Goal: Task Accomplishment & Management: Complete application form

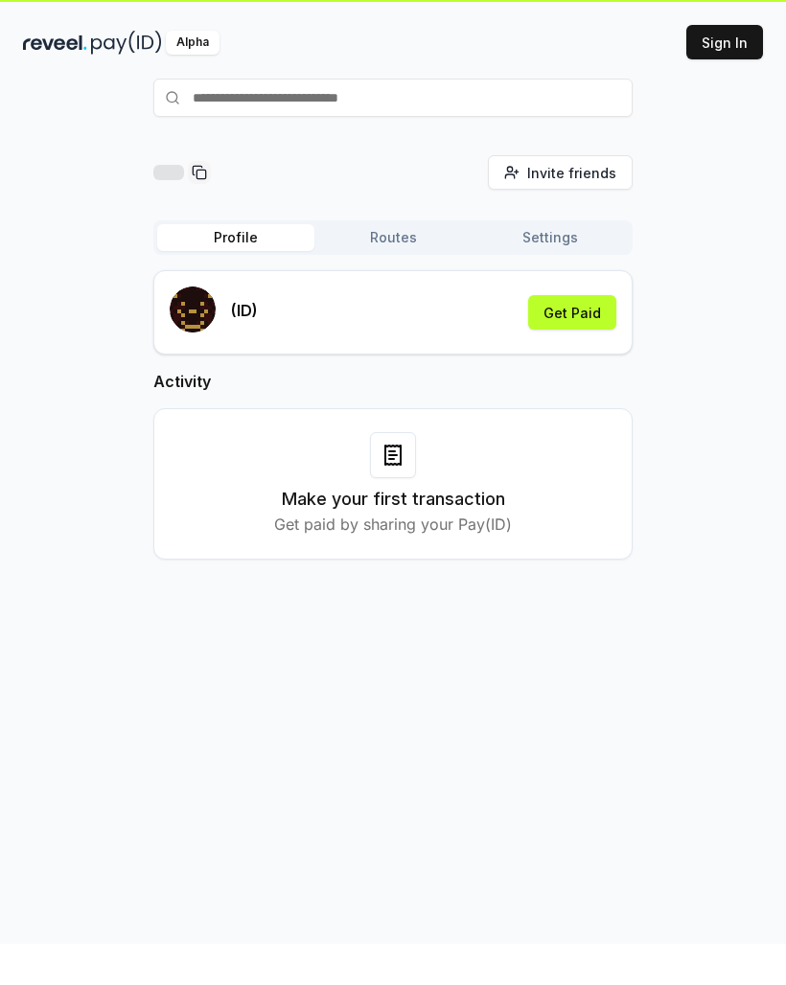
scroll to position [44, 0]
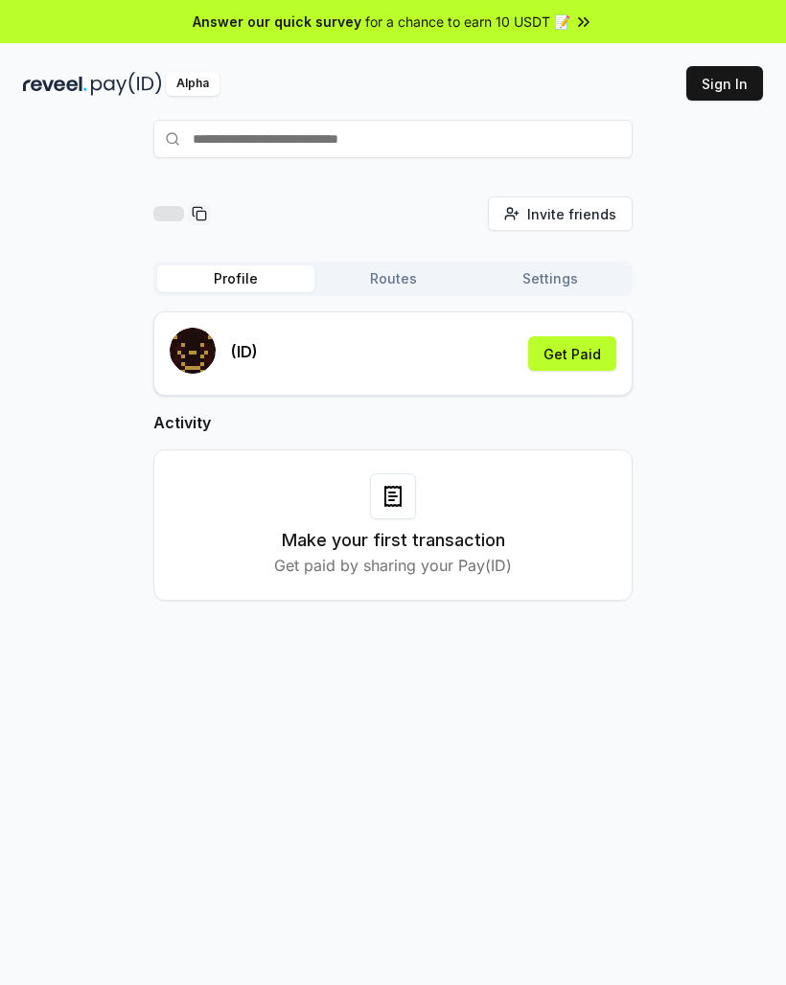
click at [594, 355] on button "Get Paid" at bounding box center [572, 353] width 88 height 35
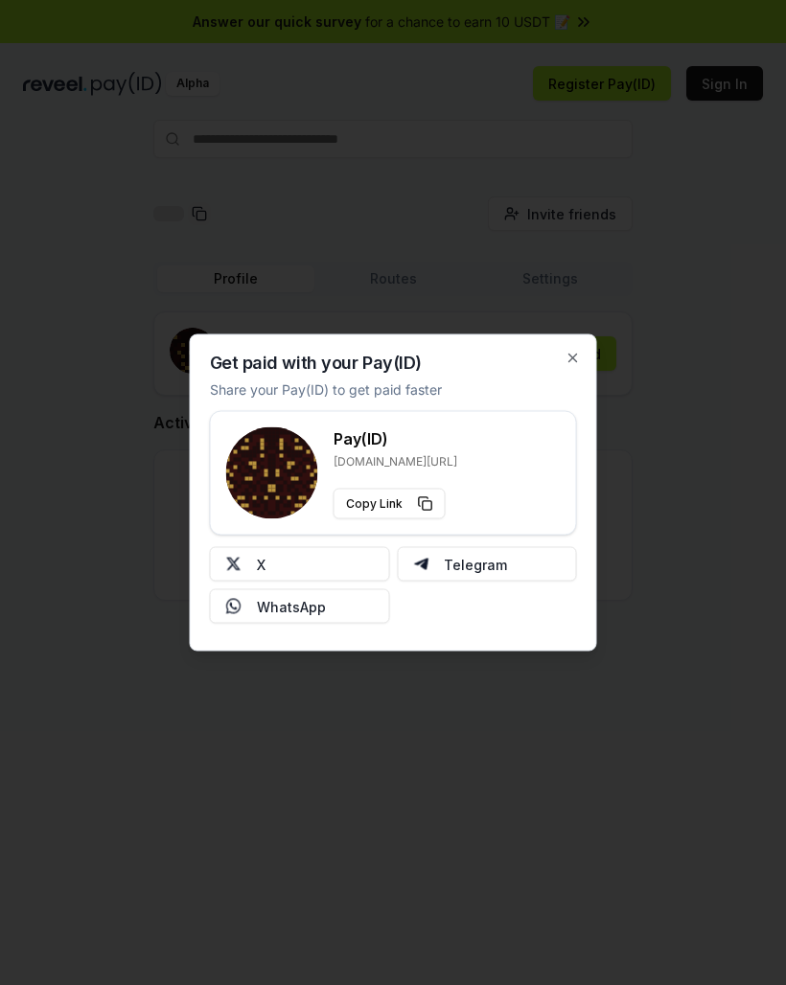
click at [633, 453] on div at bounding box center [393, 492] width 786 height 985
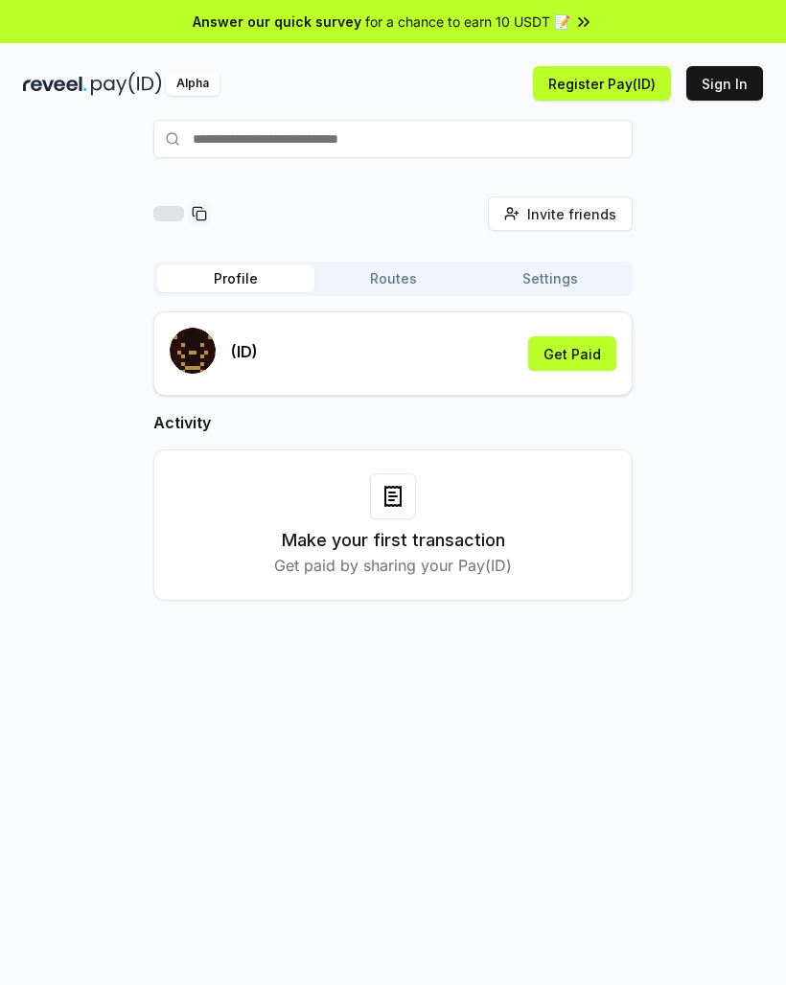
click at [624, 473] on div "Make your first transaction Get paid by sharing your Pay(ID)" at bounding box center [392, 524] width 479 height 151
click at [646, 82] on button "Register Pay(ID)" at bounding box center [602, 83] width 138 height 35
click at [739, 79] on button "Sign In" at bounding box center [724, 83] width 77 height 35
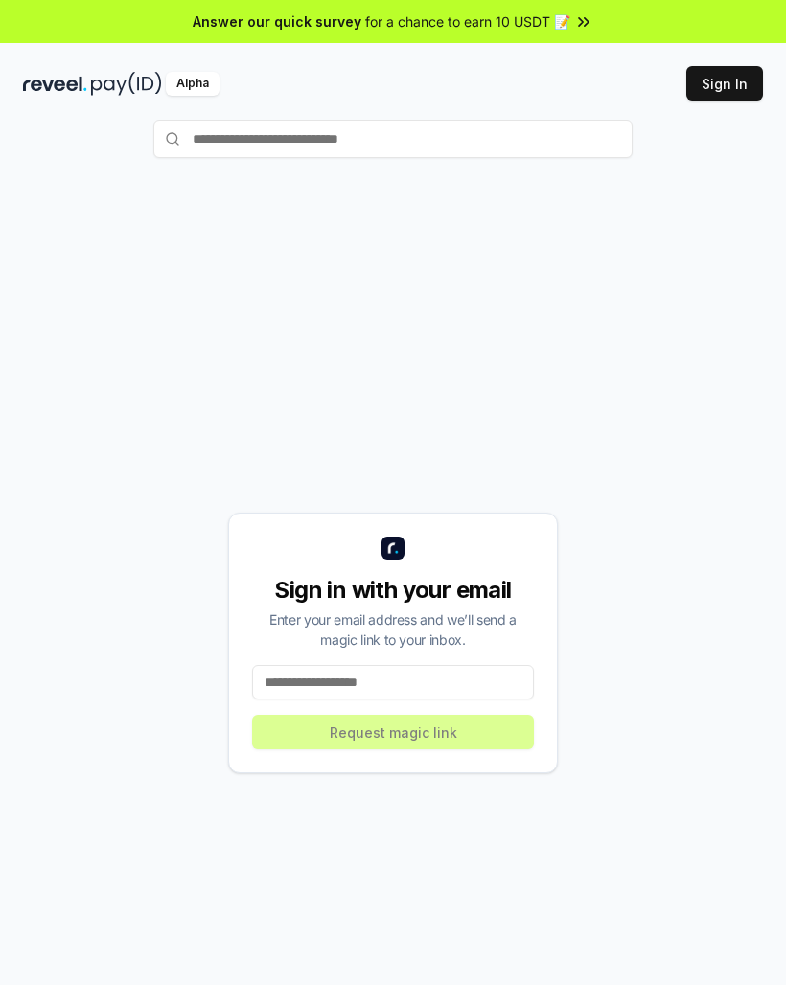
click at [488, 675] on input at bounding box center [393, 682] width 282 height 35
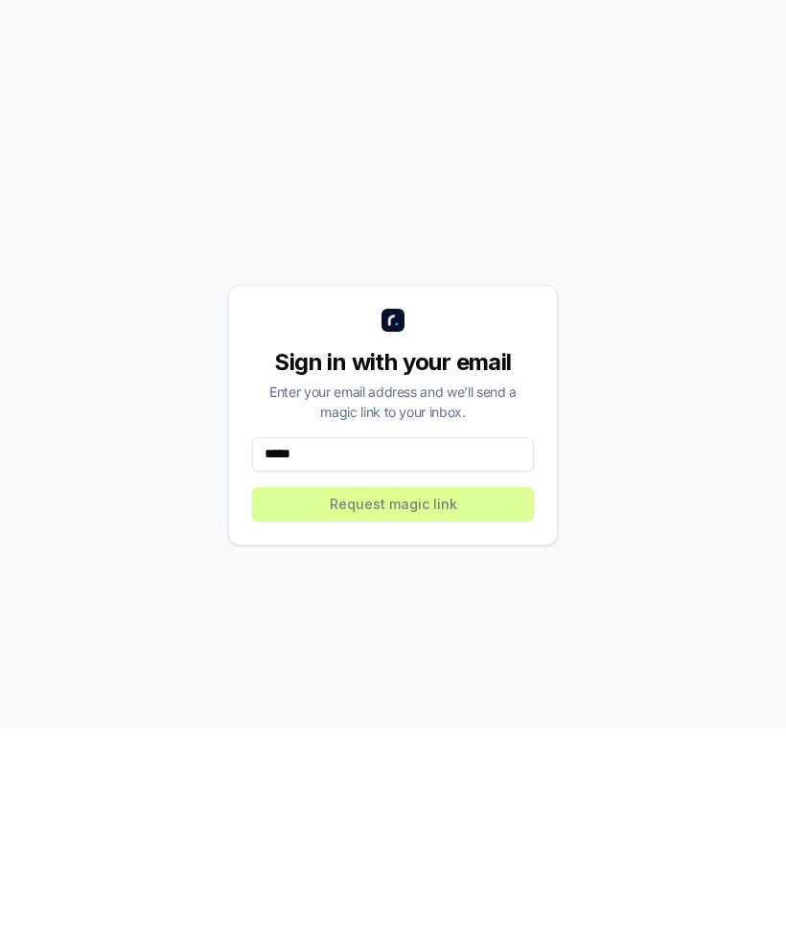
type input "******"
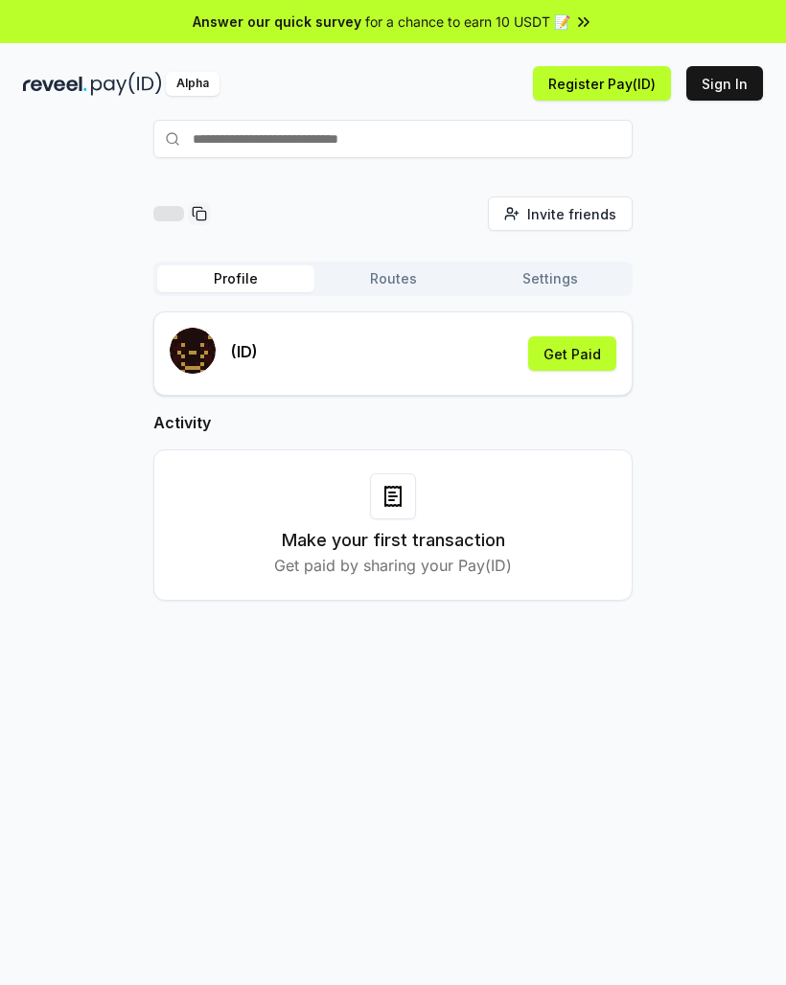
click at [581, 356] on button "Get Paid" at bounding box center [572, 353] width 88 height 35
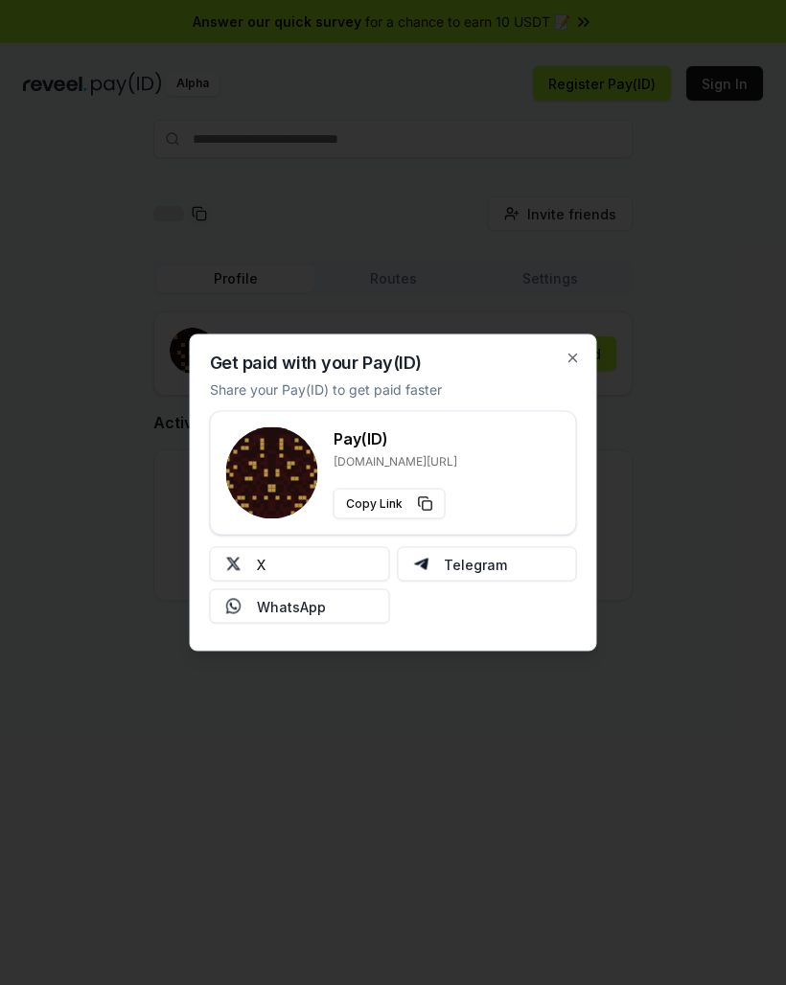
click at [355, 557] on button "X" at bounding box center [300, 564] width 180 height 35
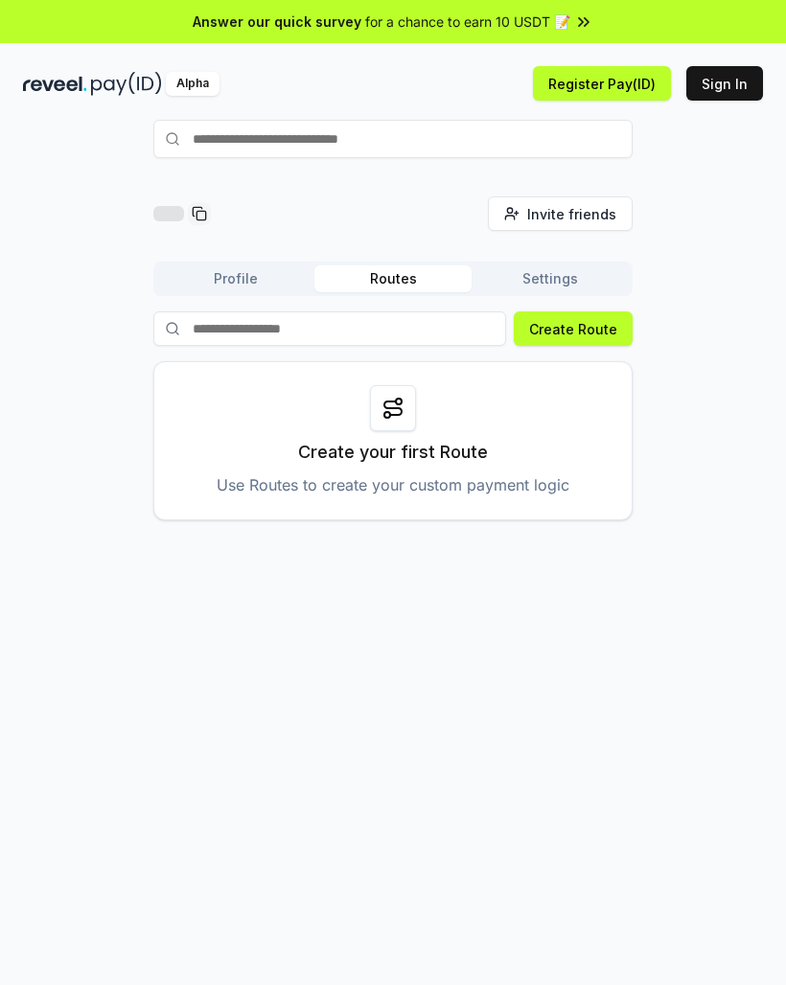
click at [627, 79] on button "Register Pay(ID)" at bounding box center [602, 83] width 138 height 35
click at [774, 77] on div "Alpha Register Pay(ID) Sign In" at bounding box center [393, 83] width 786 height 50
click at [732, 83] on button "Sign In" at bounding box center [724, 83] width 77 height 35
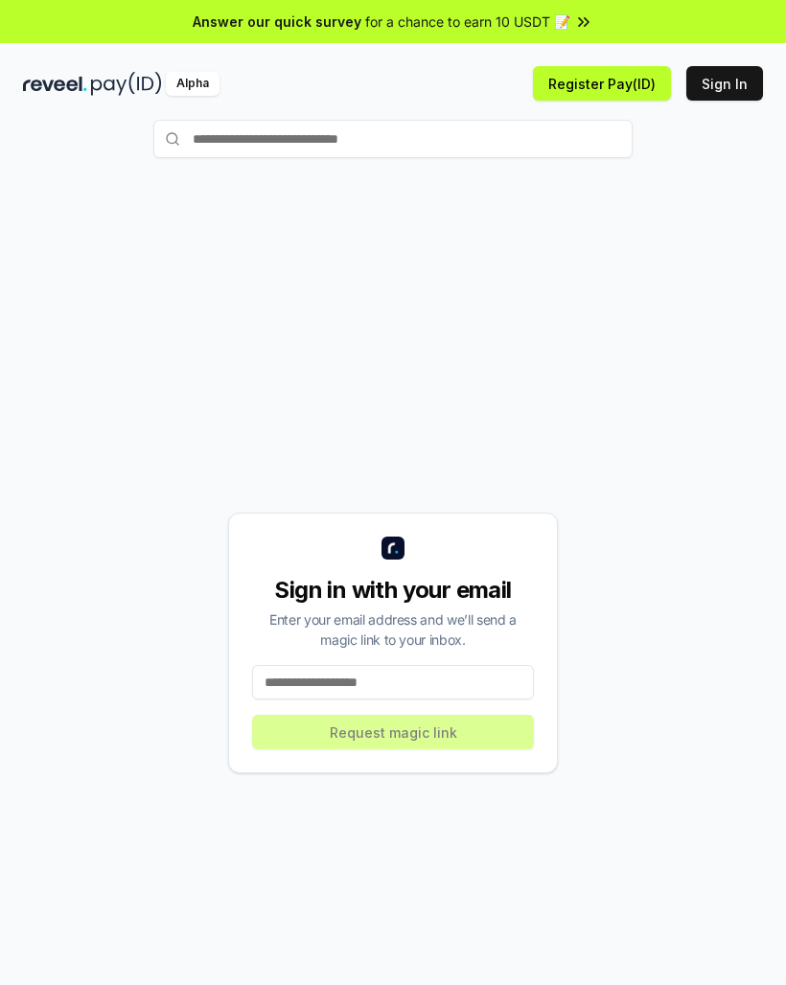
click at [406, 680] on input at bounding box center [393, 682] width 282 height 35
click at [455, 687] on input "**********" at bounding box center [393, 682] width 282 height 35
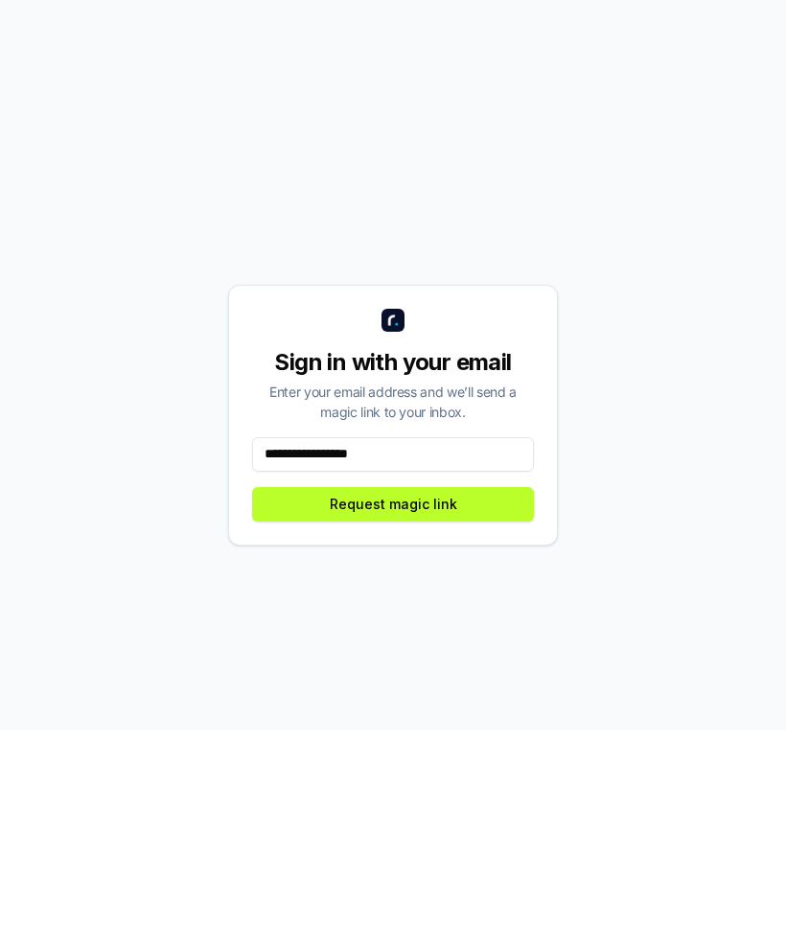
type input "**********"
click at [501, 688] on button "Request magic link" at bounding box center [393, 705] width 282 height 35
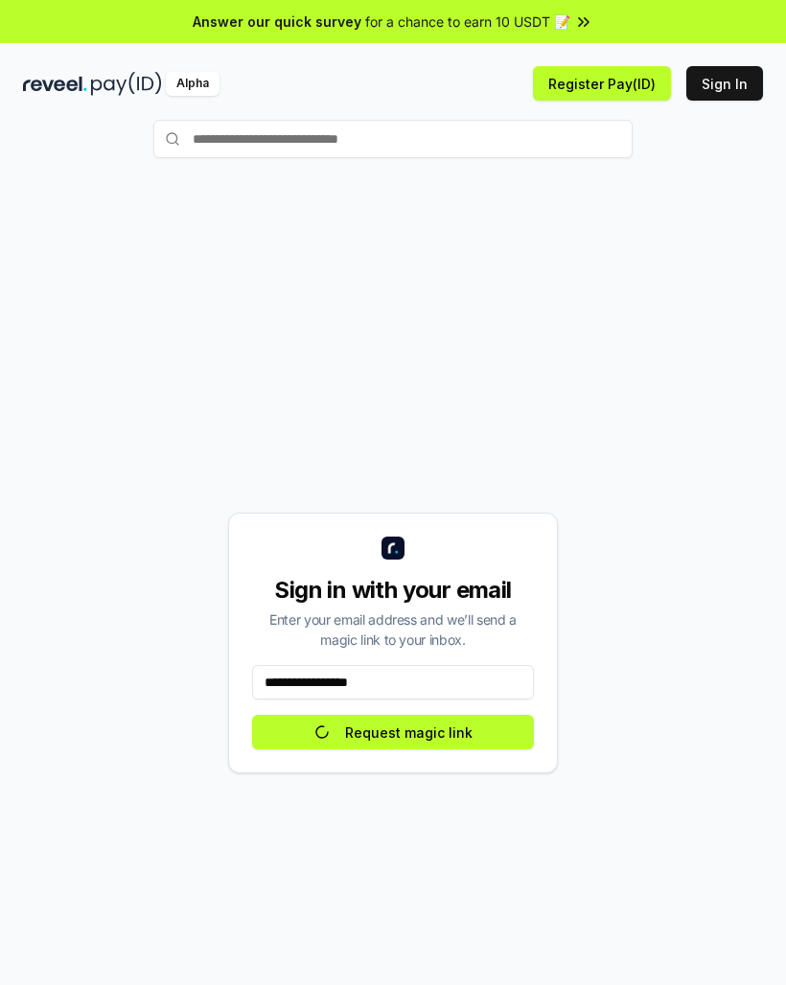
click at [522, 732] on button "Request magic link" at bounding box center [393, 732] width 282 height 35
click at [471, 728] on button "Request magic link" at bounding box center [393, 732] width 282 height 35
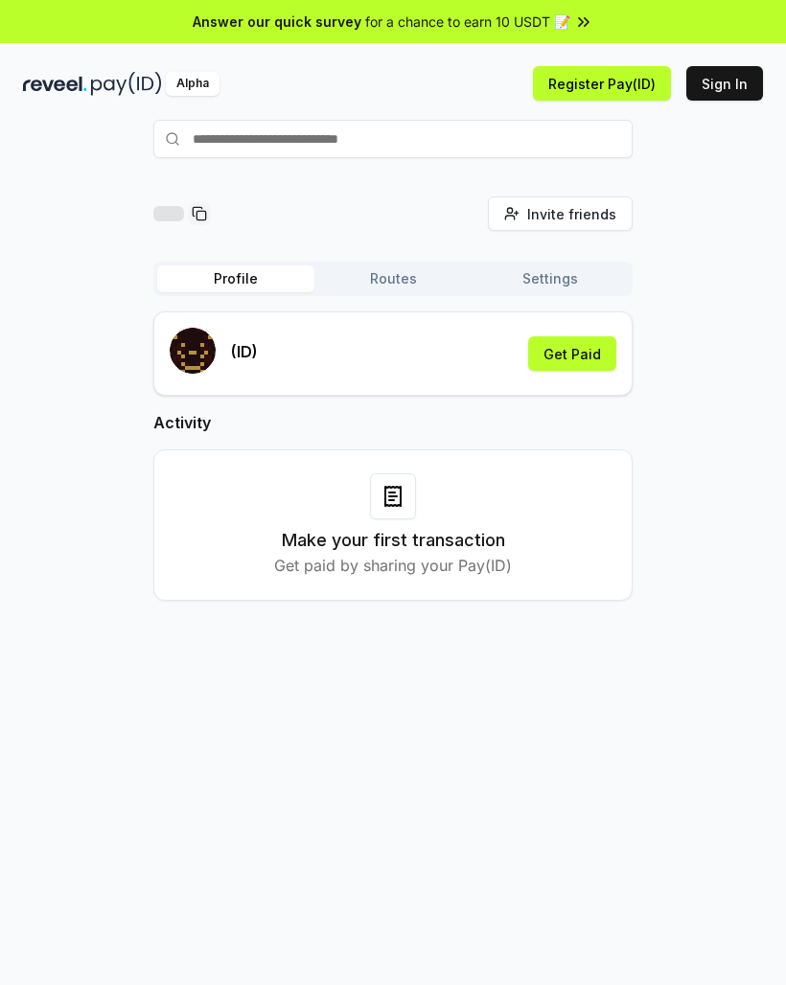
click at [478, 553] on h3 "Make your first transaction" at bounding box center [393, 540] width 223 height 27
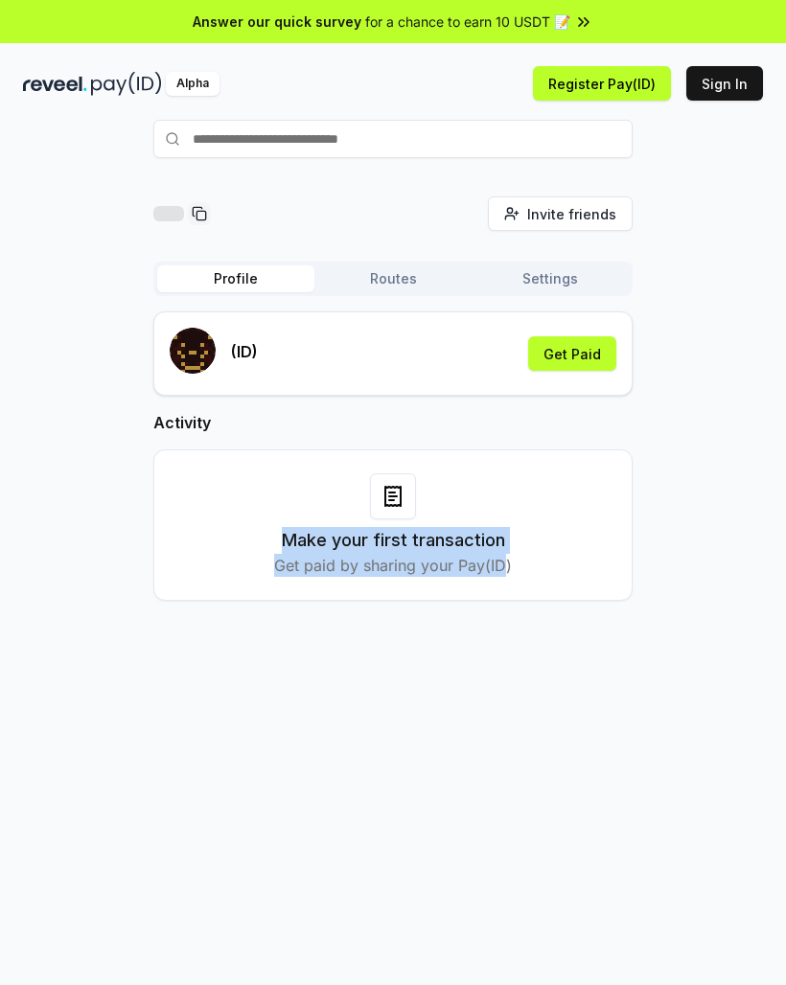
click at [527, 687] on div "Invite friends Invite Profile Routes Settings (ID) Get Paid Activity Make your …" at bounding box center [393, 624] width 786 height 932
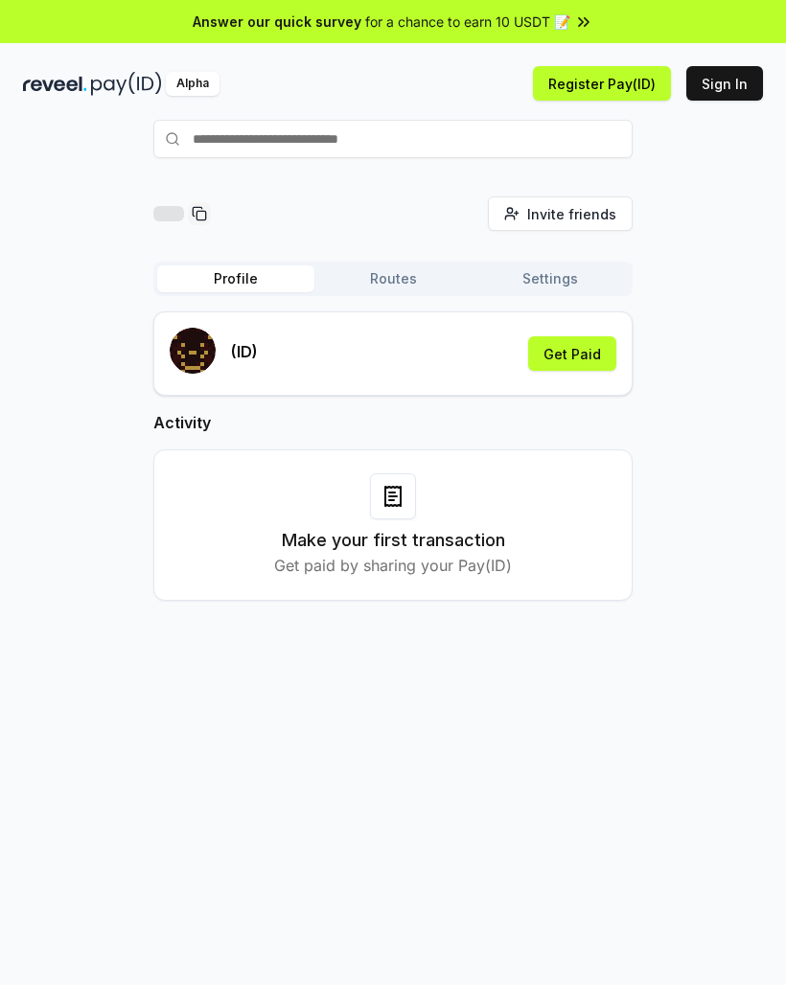
click at [592, 353] on button "Get Paid" at bounding box center [572, 353] width 88 height 35
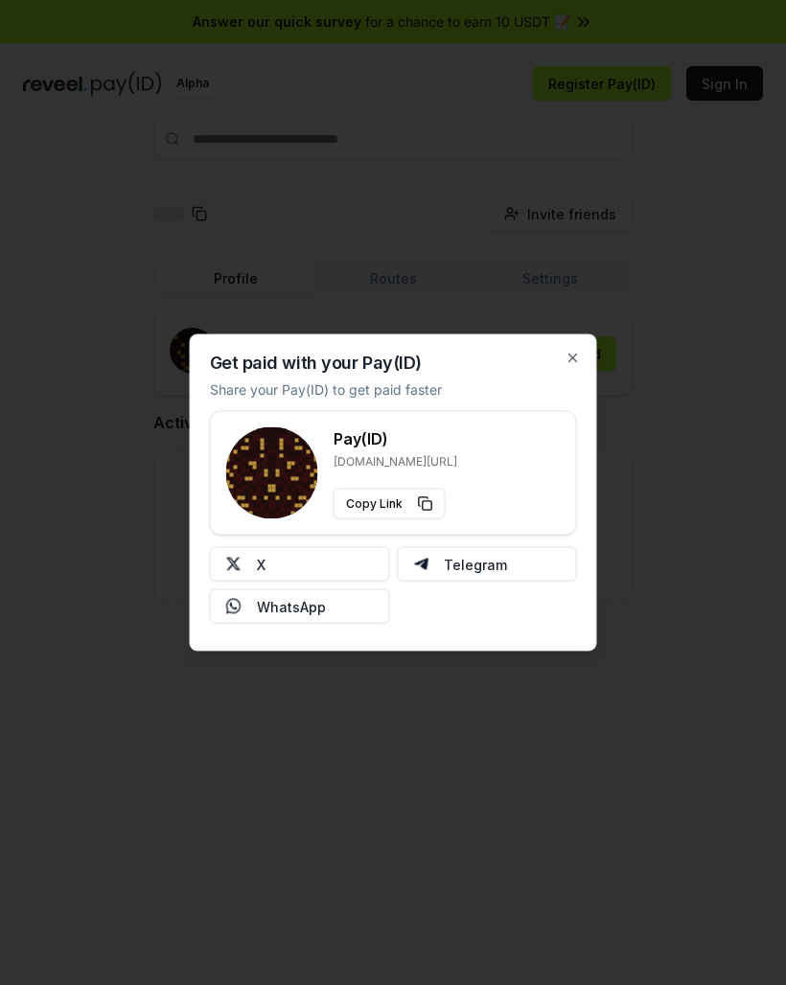
click at [426, 499] on button "Copy Link" at bounding box center [390, 504] width 112 height 31
click at [550, 426] on div "Pay(ID) reveel.id/pay/ Copy Link" at bounding box center [393, 473] width 367 height 125
click at [583, 345] on div "Get paid with your Pay(ID) Share your Pay(ID) to get paid faster Pay(ID) [DOMAI…" at bounding box center [393, 492] width 407 height 317
click at [579, 352] on icon "button" at bounding box center [572, 358] width 15 height 15
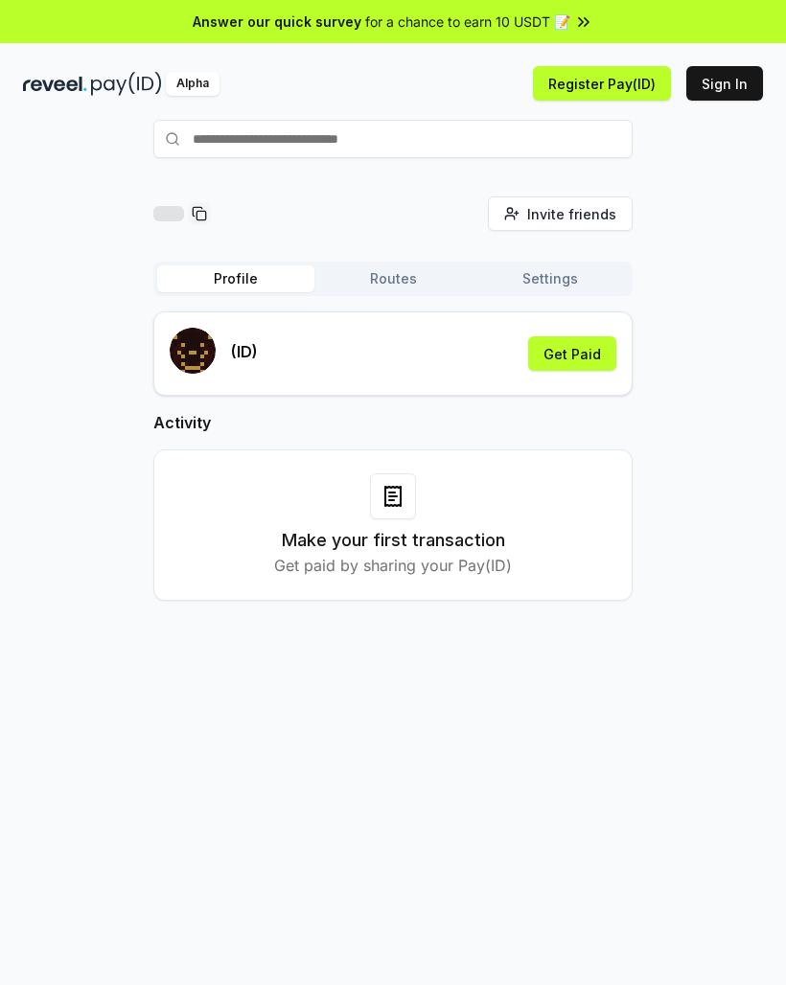
click at [599, 204] on span "Invite friends" at bounding box center [571, 214] width 89 height 20
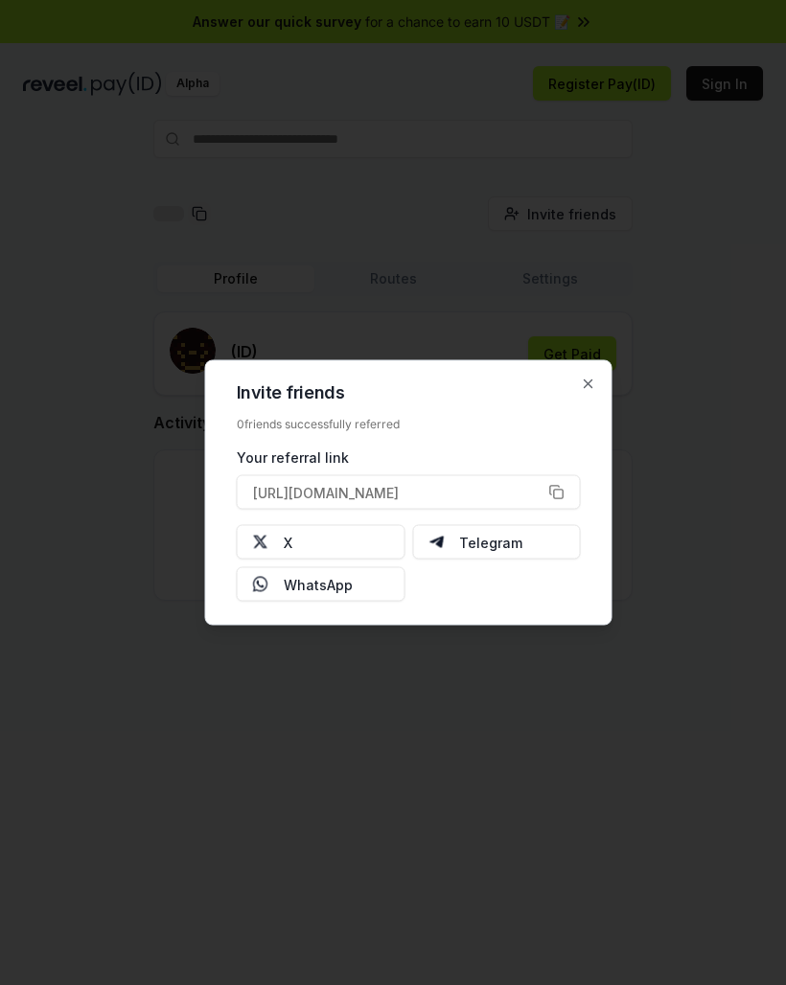
click at [588, 382] on icon "button" at bounding box center [588, 384] width 15 height 15
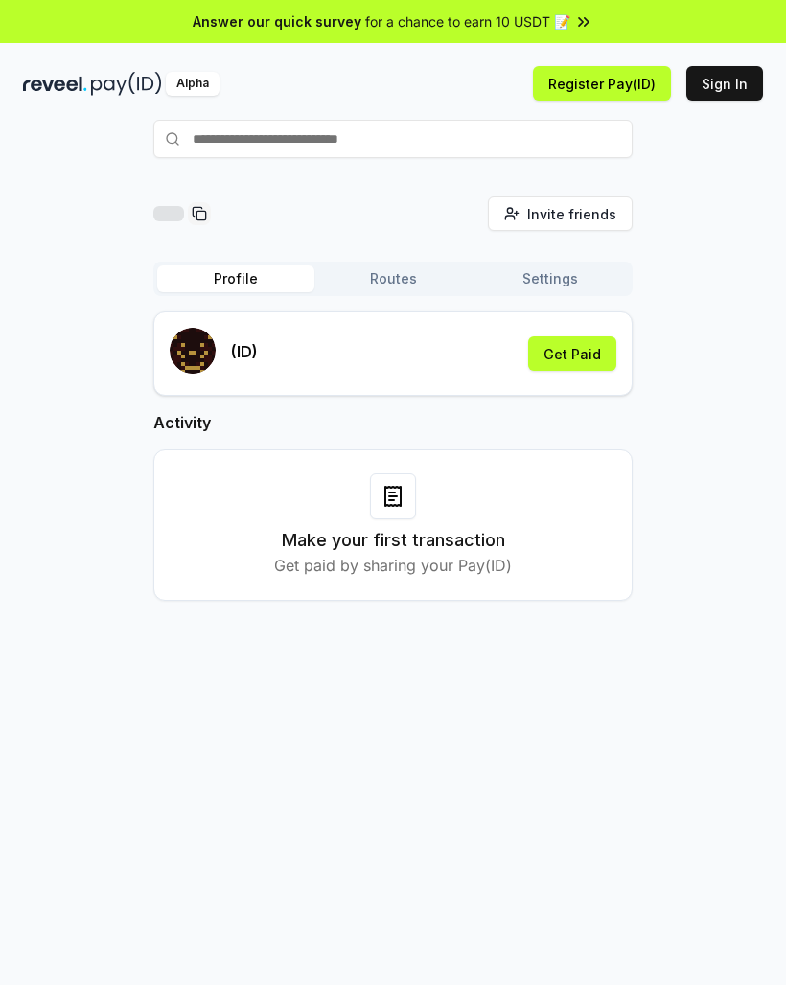
click at [638, 82] on button "Register Pay(ID)" at bounding box center [602, 83] width 138 height 35
click at [731, 81] on button "Sign In" at bounding box center [724, 83] width 77 height 35
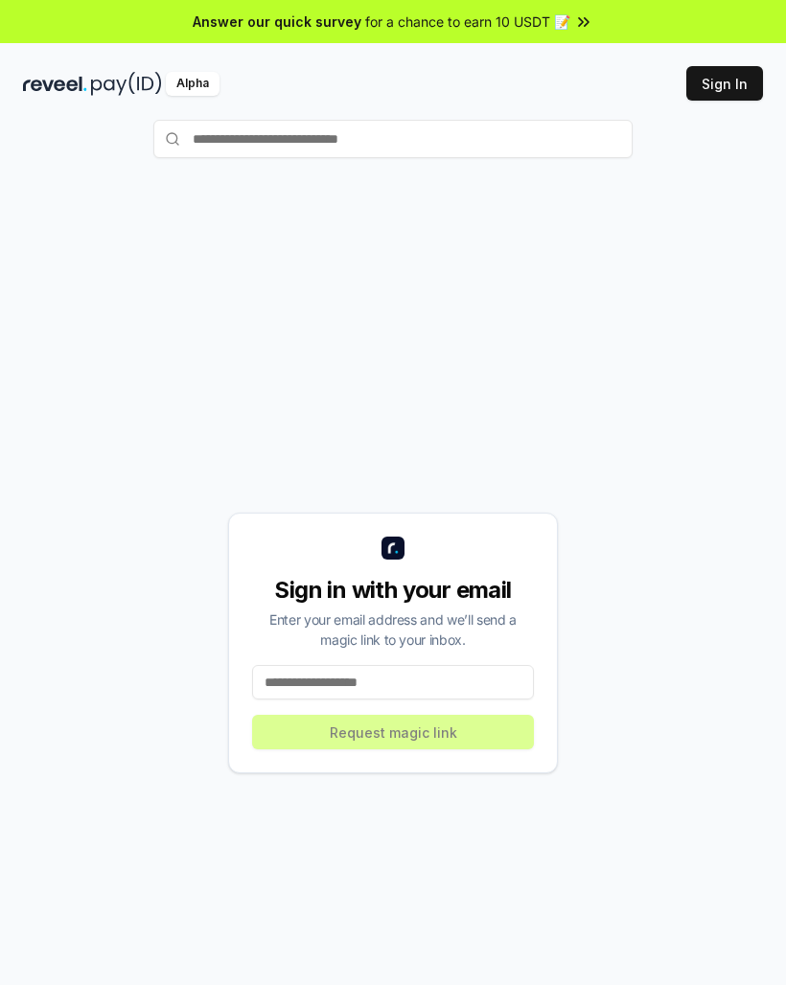
click at [407, 676] on input at bounding box center [393, 682] width 282 height 35
click at [444, 678] on input "**********" at bounding box center [393, 682] width 282 height 35
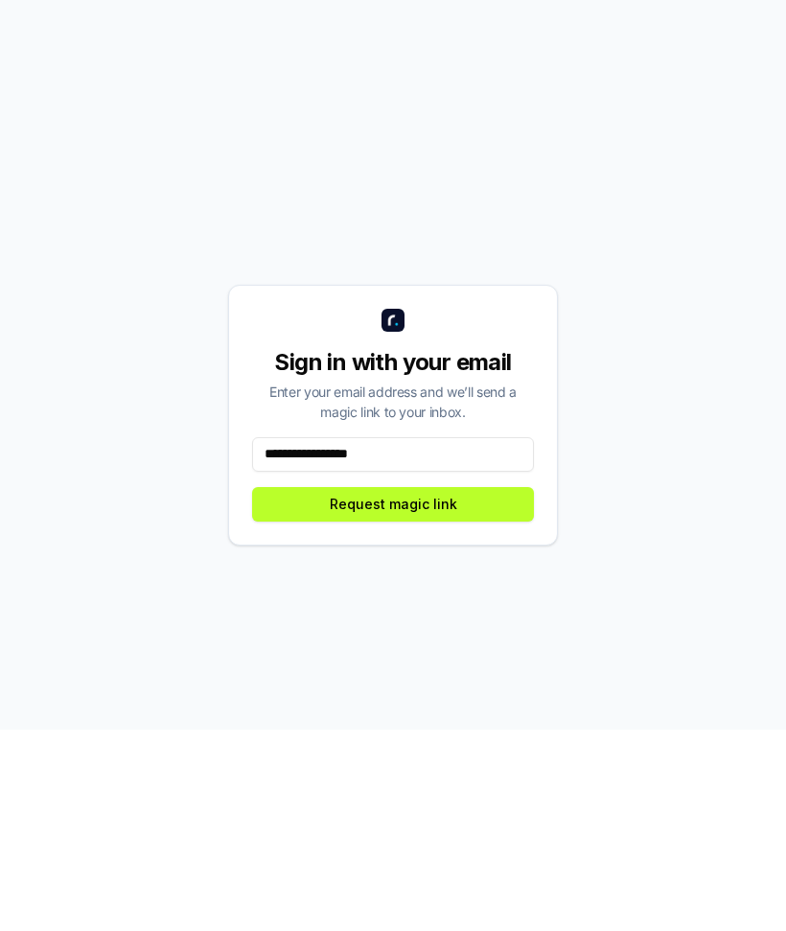
type input "**********"
click at [473, 688] on button "Request magic link" at bounding box center [393, 705] width 282 height 35
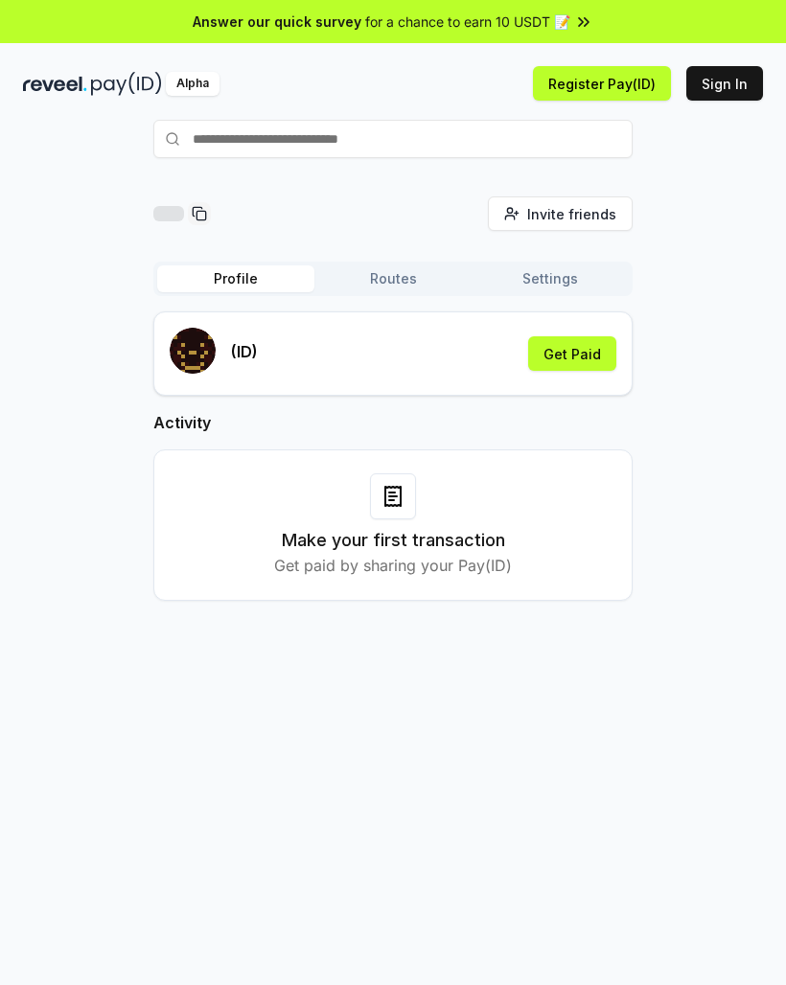
click at [400, 495] on icon at bounding box center [392, 496] width 15 height 19
click at [481, 549] on h3 "Make your first transaction" at bounding box center [393, 540] width 223 height 27
click at [537, 543] on div "Make your first transaction Get paid by sharing your Pay(ID)" at bounding box center [392, 525] width 431 height 104
click at [594, 342] on button "Get Paid" at bounding box center [572, 353] width 88 height 35
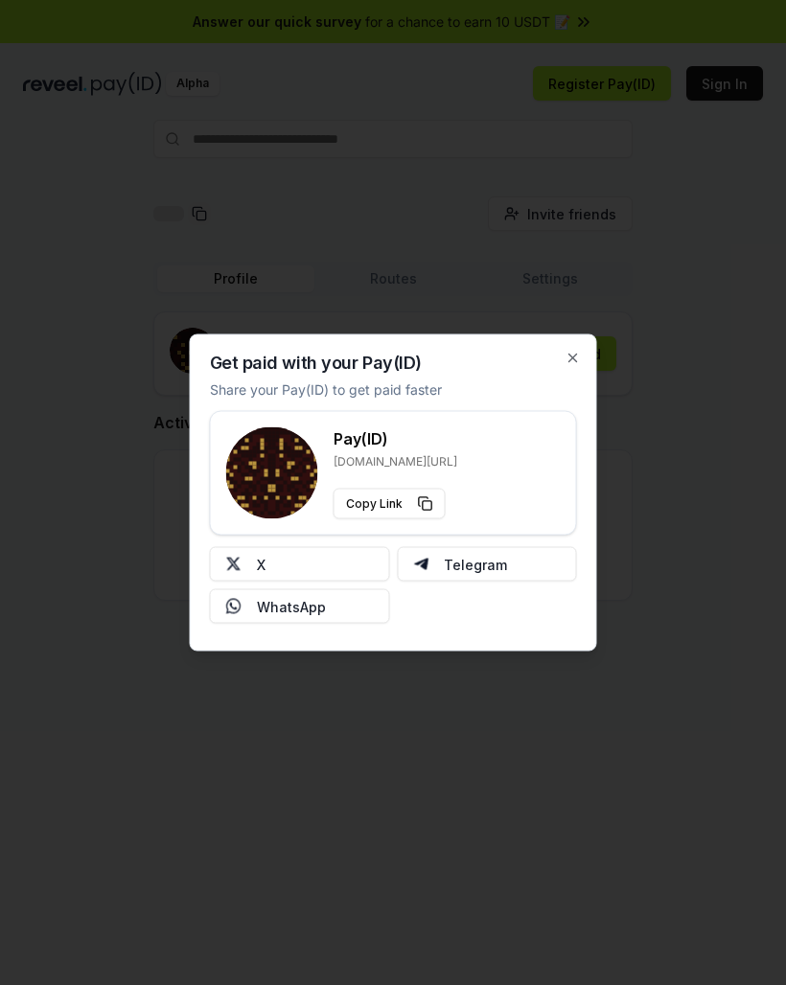
click at [360, 554] on button "X" at bounding box center [300, 564] width 180 height 35
